Goal: Find contact information: Find contact information

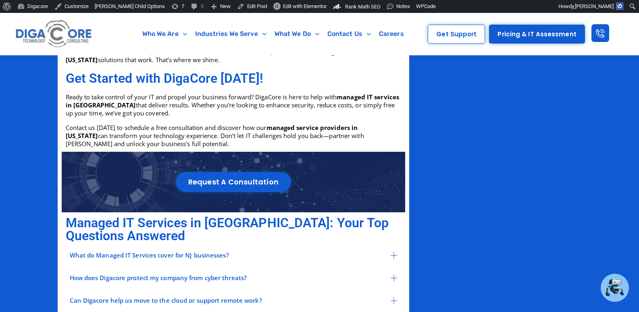
scroll to position [1249, 0]
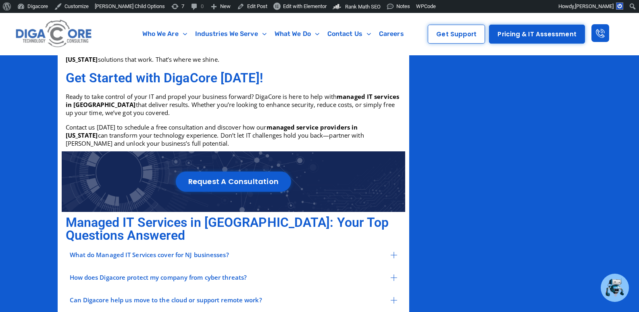
click at [329, 153] on div "Request a Consultation" at bounding box center [233, 181] width 343 height 60
click at [283, 8] on span "Edit with Elementor" at bounding box center [305, 6] width 44 height 6
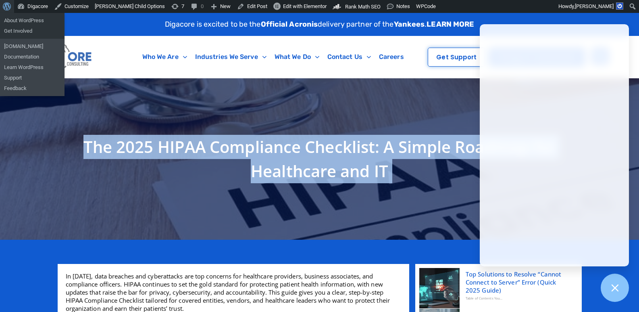
click at [8, 8] on span "Toolbar" at bounding box center [6, 5] width 6 height 11
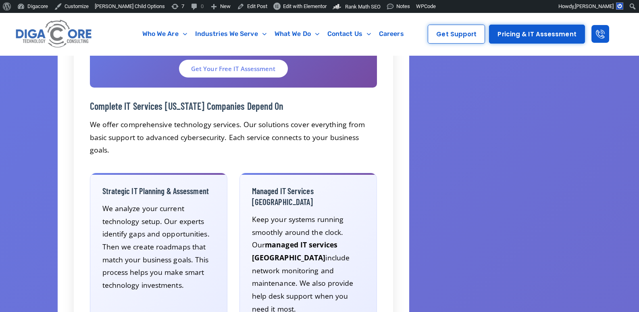
scroll to position [846, 0]
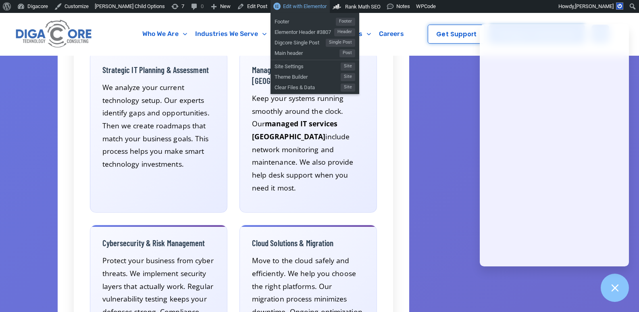
click at [283, 7] on span "Edit with Elementor" at bounding box center [305, 6] width 44 height 6
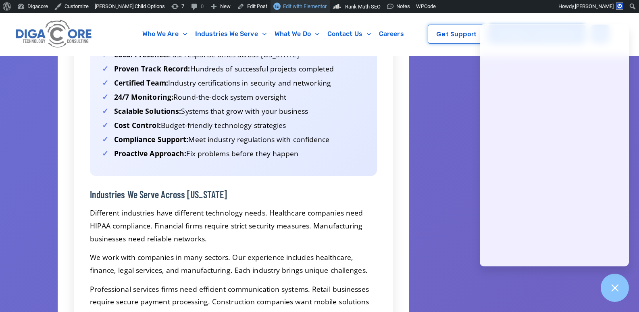
scroll to position [1572, 0]
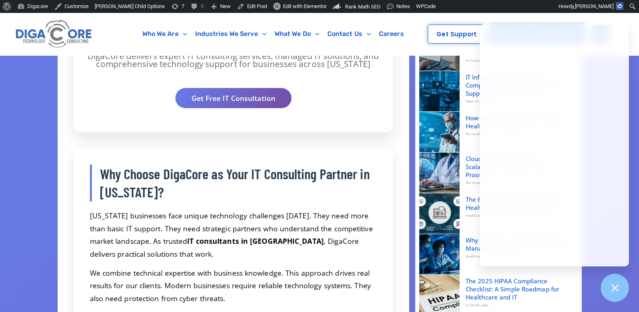
scroll to position [322, 0]
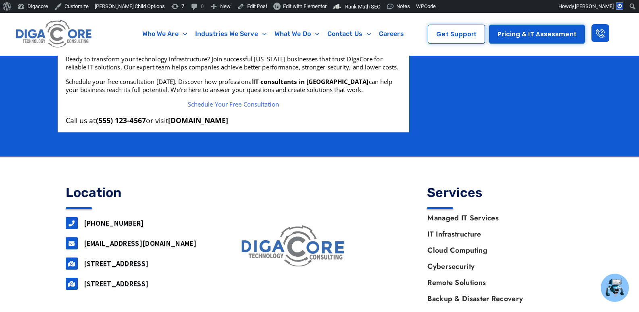
scroll to position [1953, 0]
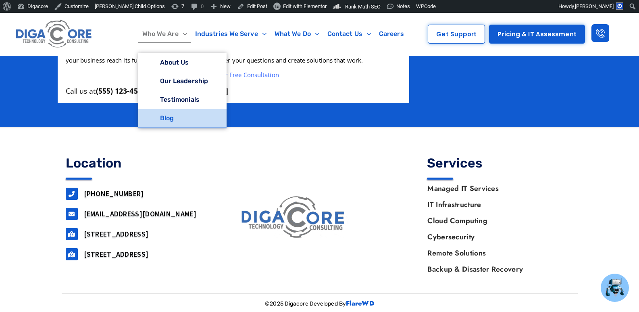
click at [170, 118] on link "Blog" at bounding box center [182, 118] width 88 height 19
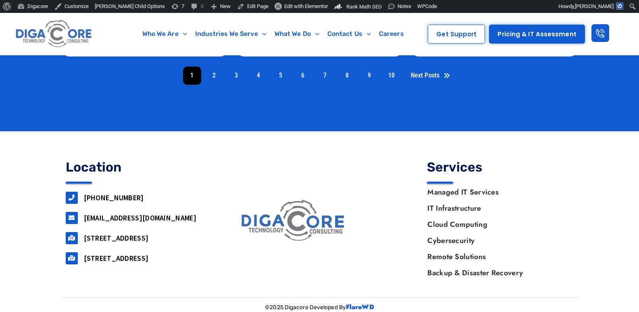
scroll to position [544, 0]
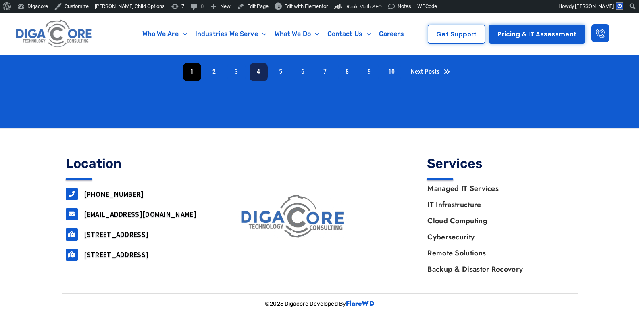
click at [258, 75] on link "4" at bounding box center [258, 72] width 18 height 18
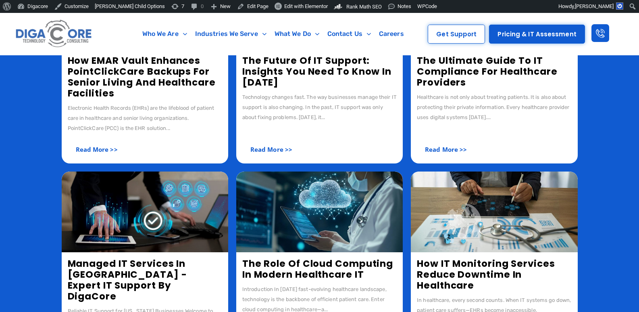
scroll to position [363, 0]
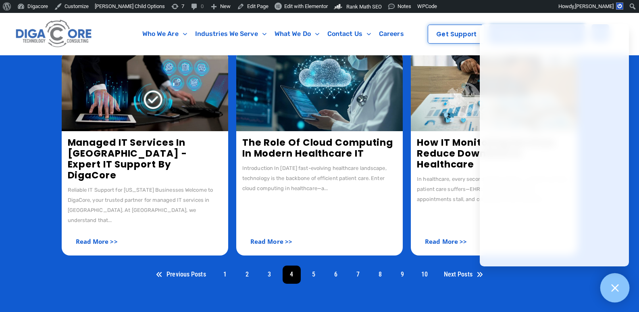
click at [621, 291] on div at bounding box center [614, 287] width 29 height 29
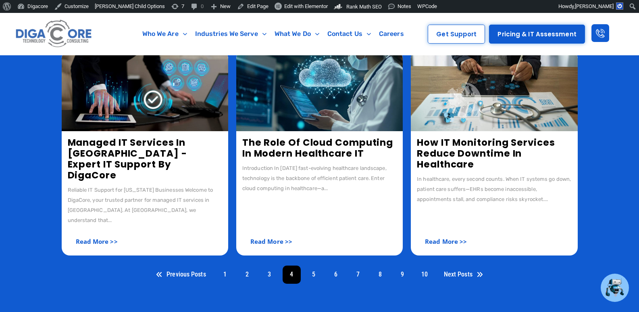
scroll to position [544, 0]
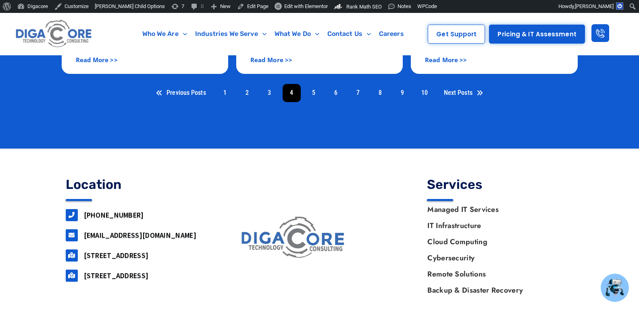
drag, startPoint x: 150, startPoint y: 194, endPoint x: 85, endPoint y: 194, distance: 64.5
click at [85, 210] on h3 "[PHONE_NUMBER]" at bounding box center [148, 214] width 129 height 9
copy link "[PHONE_NUMBER]"
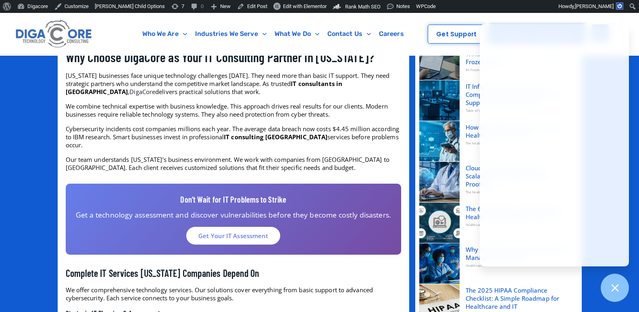
scroll to position [325, 0]
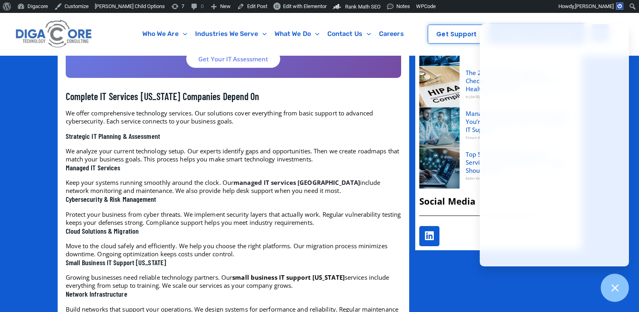
scroll to position [607, 0]
